Goal: Information Seeking & Learning: Find specific fact

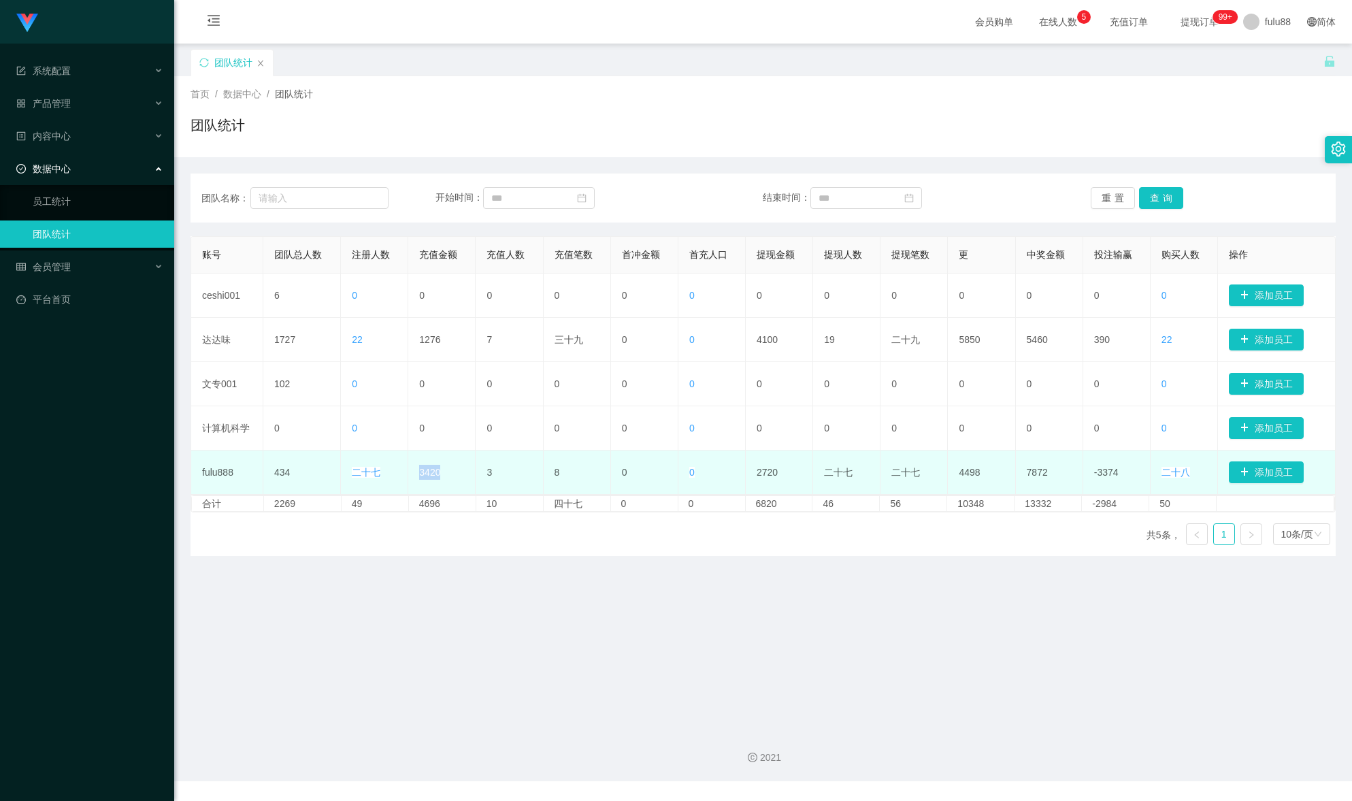
drag, startPoint x: 445, startPoint y: 473, endPoint x: 410, endPoint y: 475, distance: 35.4
click at [410, 475] on td "3420" at bounding box center [441, 473] width 67 height 44
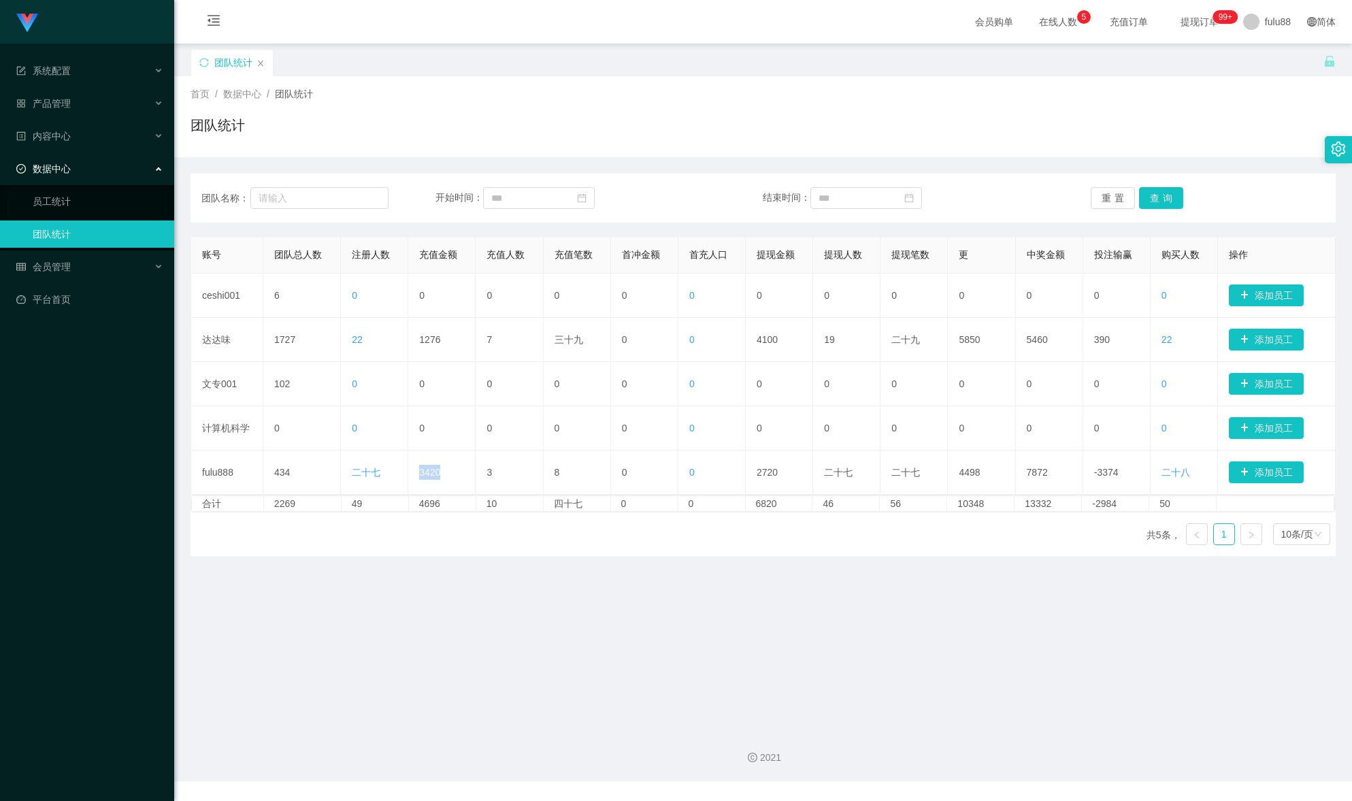
copy font "3420"
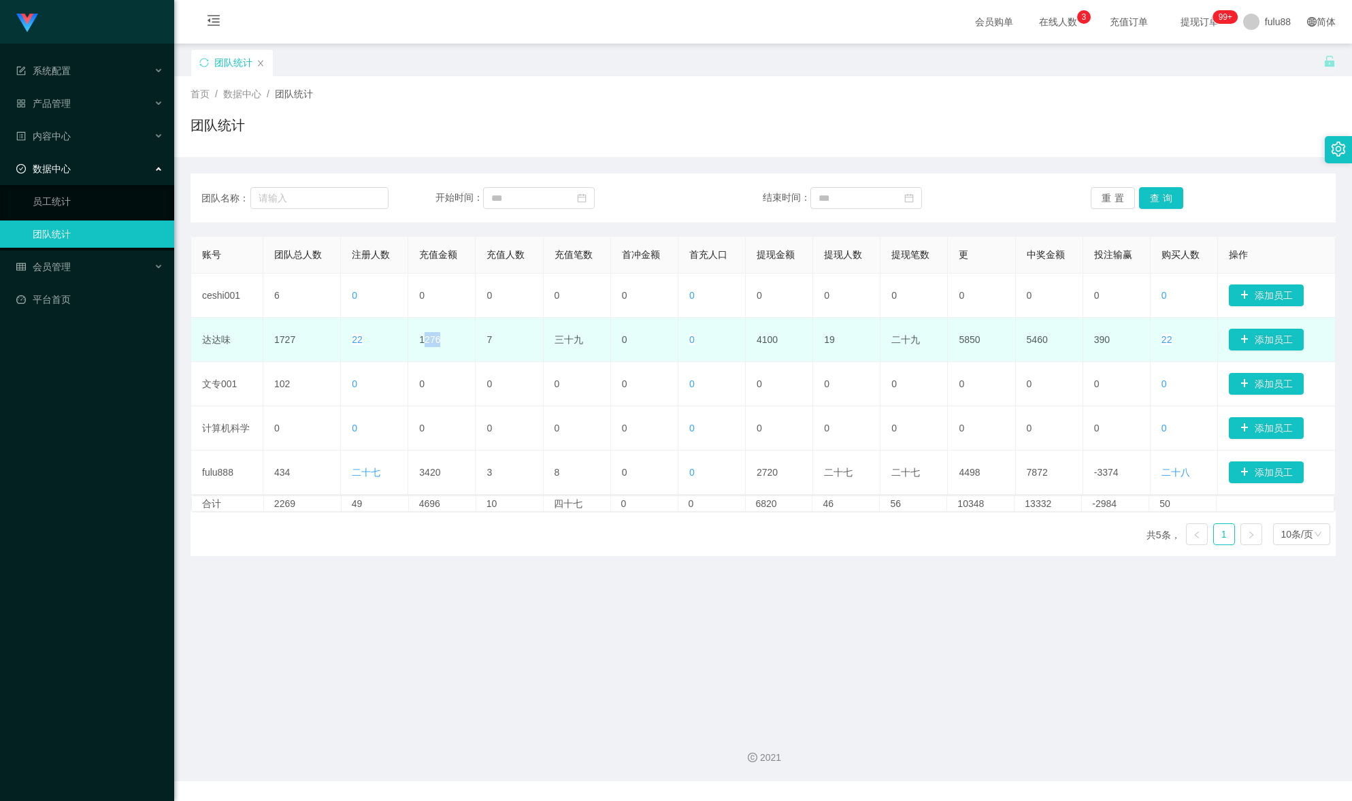
drag, startPoint x: 432, startPoint y: 346, endPoint x: 421, endPoint y: 344, distance: 11.6
click at [422, 344] on td "1276" at bounding box center [441, 340] width 67 height 44
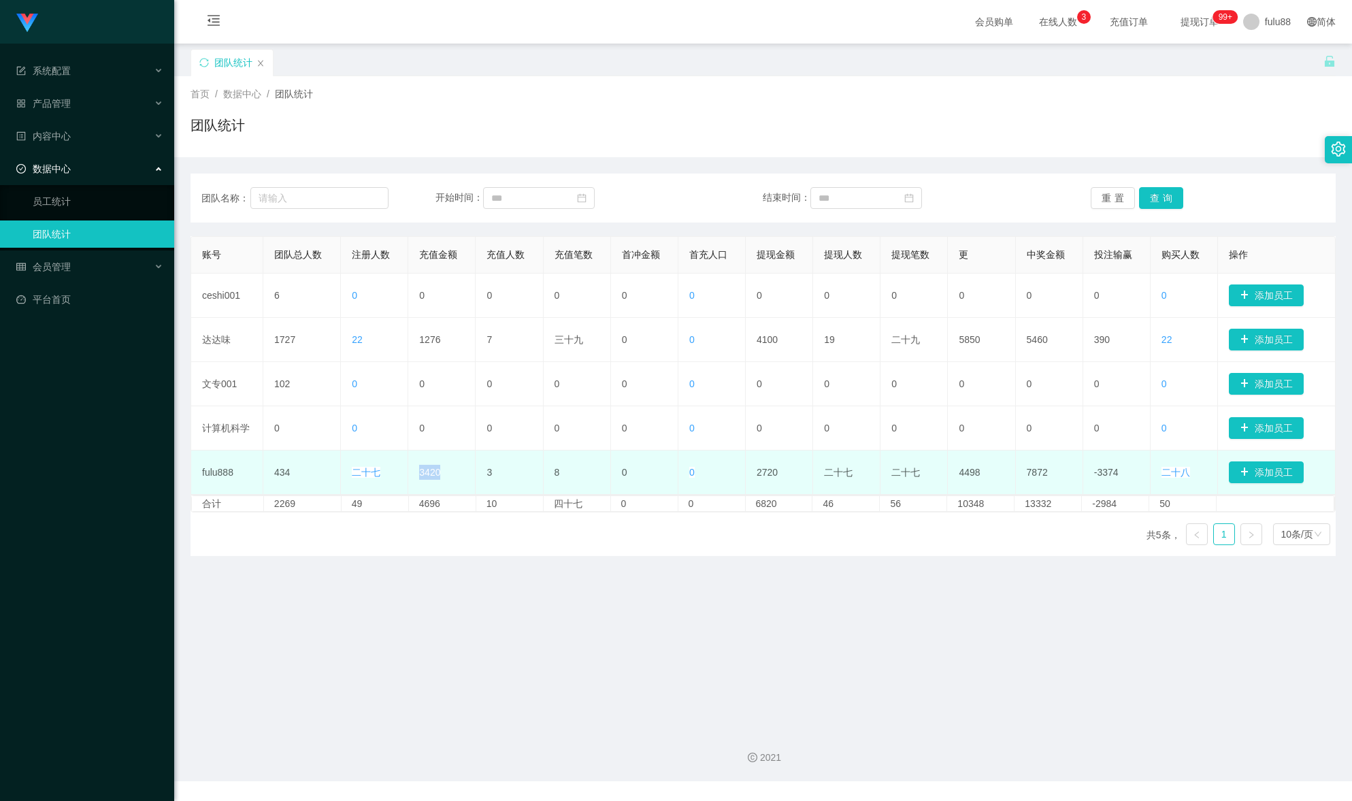
drag, startPoint x: 433, startPoint y: 478, endPoint x: 412, endPoint y: 472, distance: 22.8
click at [412, 472] on td "3420" at bounding box center [441, 473] width 67 height 44
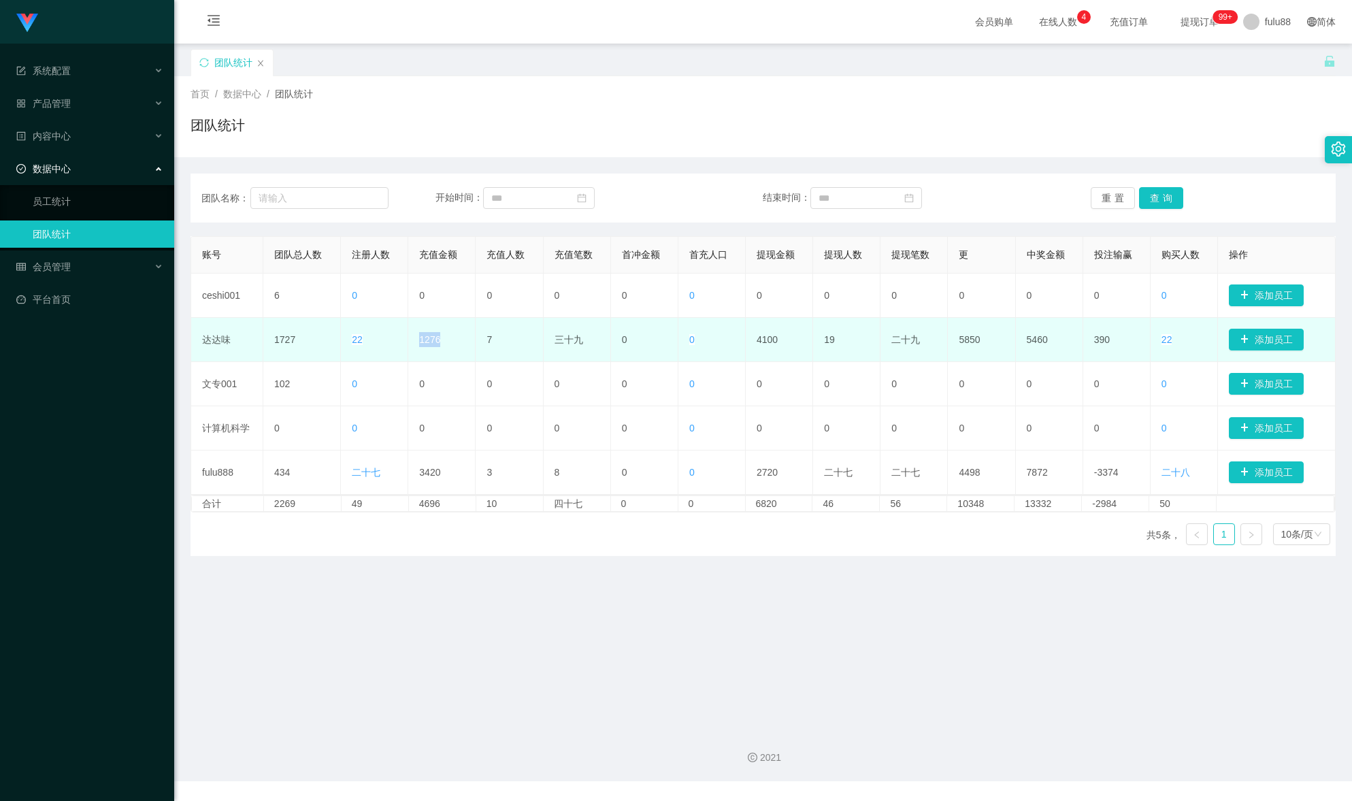
drag, startPoint x: 433, startPoint y: 347, endPoint x: 407, endPoint y: 344, distance: 26.1
click at [408, 344] on td "1276" at bounding box center [441, 340] width 67 height 44
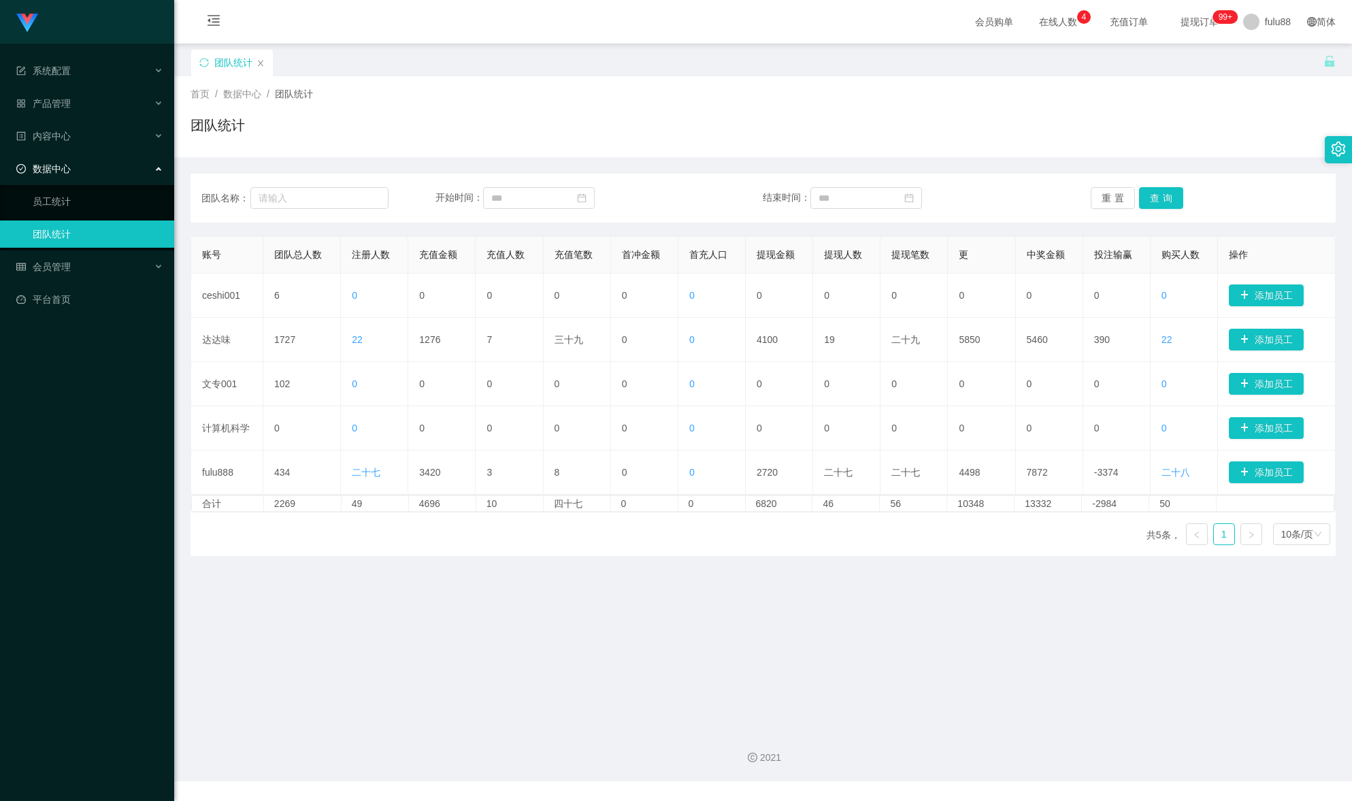
click at [482, 574] on main "关闭门户 关闭右侧 关闭其他 刷新页面 团队统计 首页 / 数据中心 / 团队统计 / 团队统计 团队名称： 开始时间： 结束时间： 重置 查询 账号 团队总…" at bounding box center [763, 381] width 1178 height 674
